Goal: Information Seeking & Learning: Learn about a topic

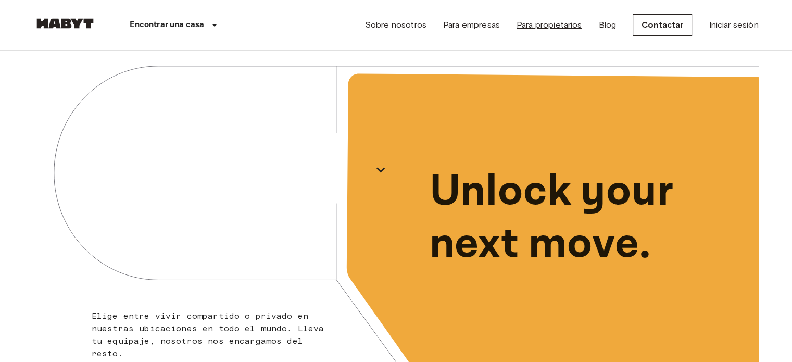
click at [526, 27] on link "Para propietarios" at bounding box center [549, 25] width 66 height 12
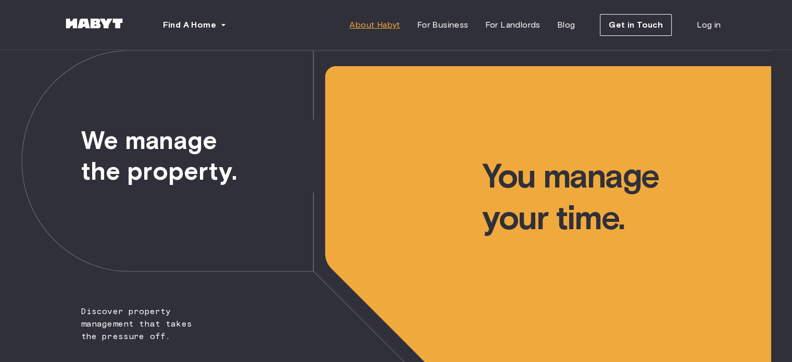
click at [380, 27] on span "About Habyt" at bounding box center [374, 25] width 50 height 12
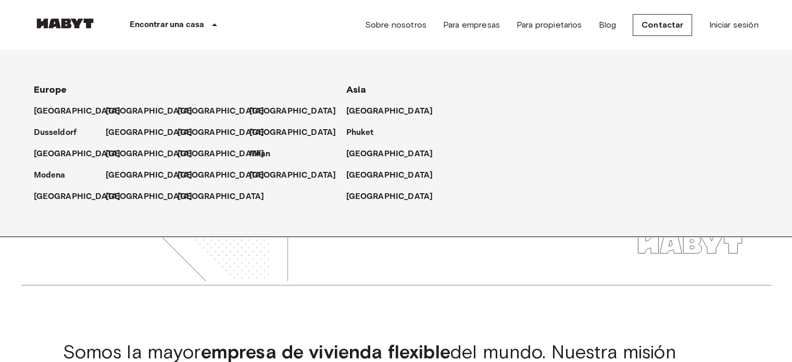
scroll to position [104, 0]
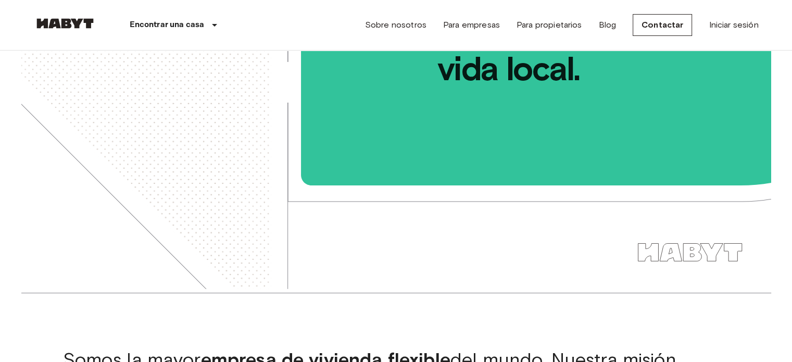
click at [72, 20] on img at bounding box center [65, 23] width 62 height 10
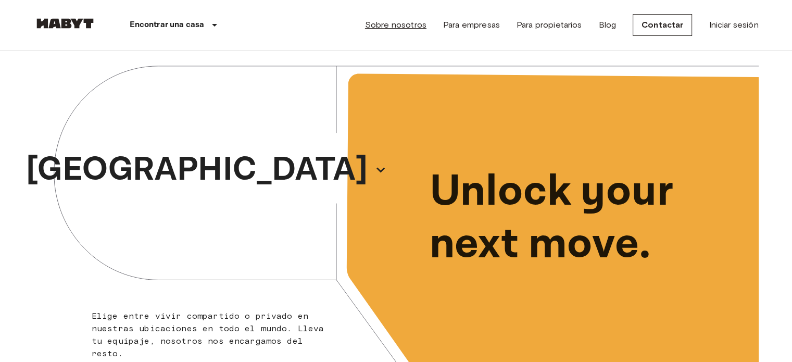
click at [414, 22] on link "Sobre nosotros" at bounding box center [395, 25] width 61 height 12
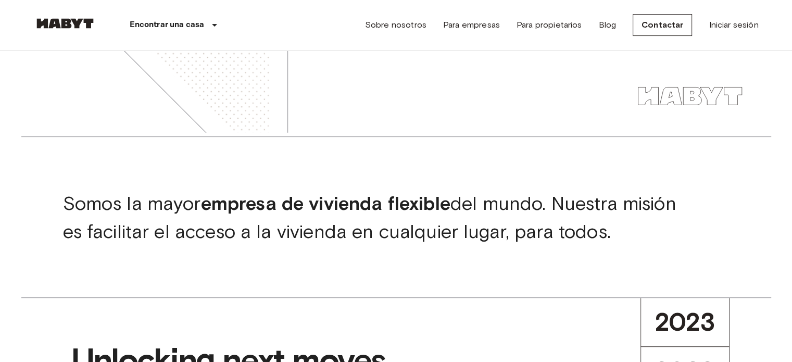
scroll to position [312, 0]
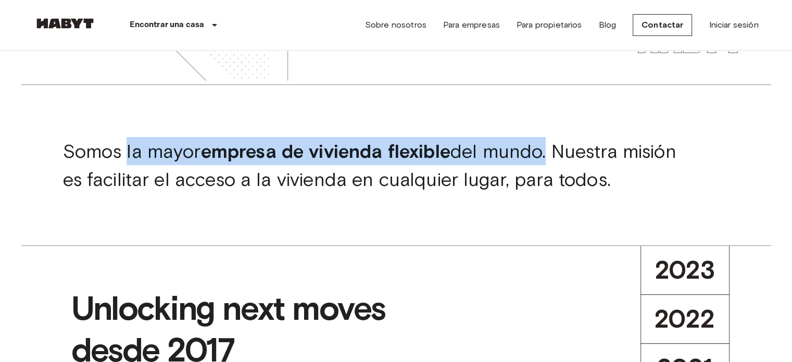
drag, startPoint x: 127, startPoint y: 147, endPoint x: 553, endPoint y: 155, distance: 425.9
click at [553, 155] on span "Somos la mayor empresa de vivienda flexible del mundo. Nuestra misión es facili…" at bounding box center [369, 165] width 613 height 51
copy span "la mayor empresa de vivienda flexible del mundo"
